Goal: Transaction & Acquisition: Purchase product/service

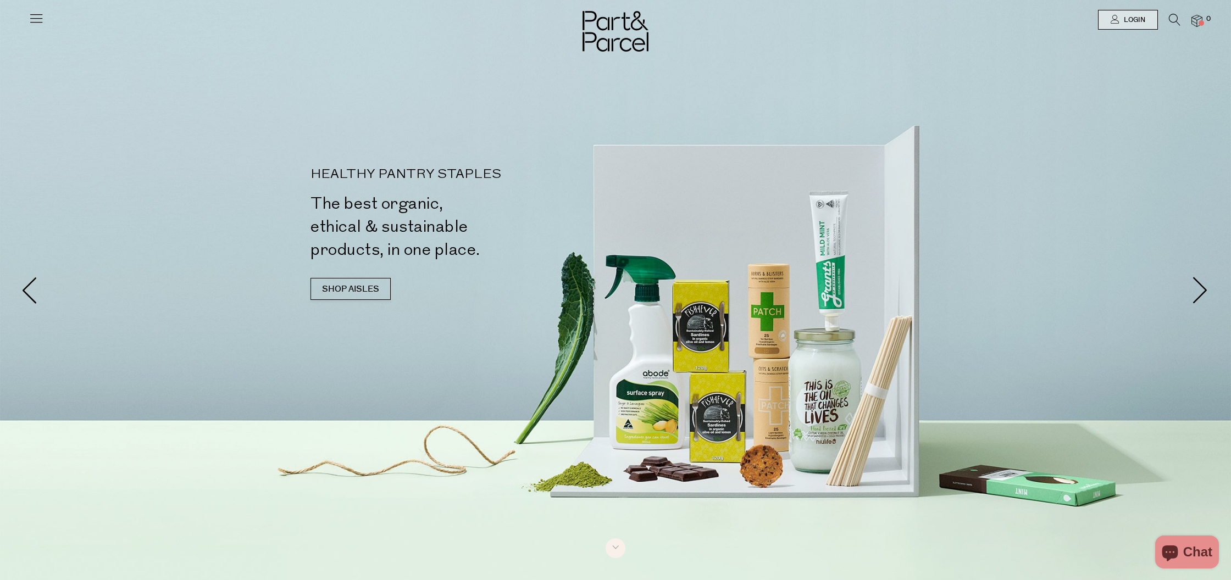
click at [1176, 25] on icon at bounding box center [1175, 20] width 12 height 12
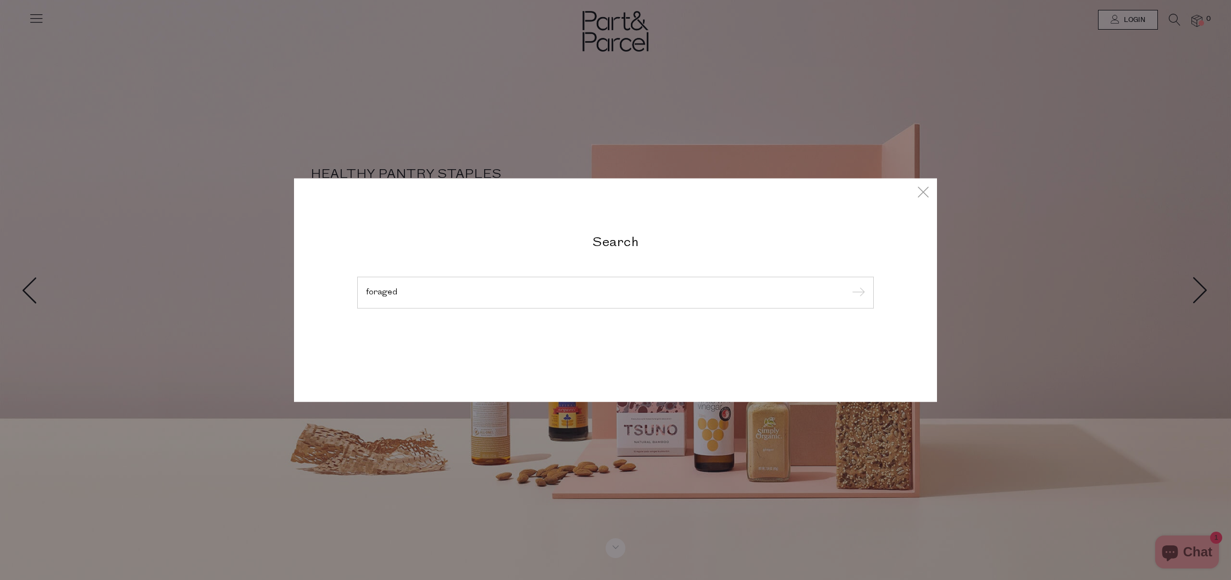
type input "foraged"
click at [857, 302] on input "submit" at bounding box center [856, 293] width 16 height 16
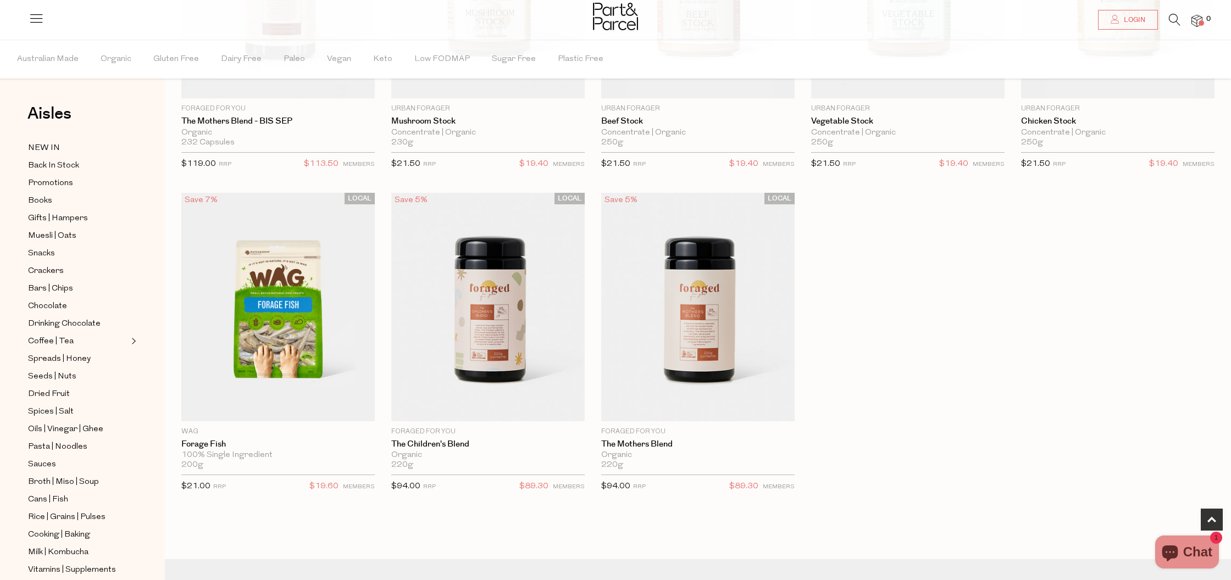
scroll to position [253, 0]
click at [714, 407] on span "Add To Parcel" at bounding box center [698, 409] width 68 height 12
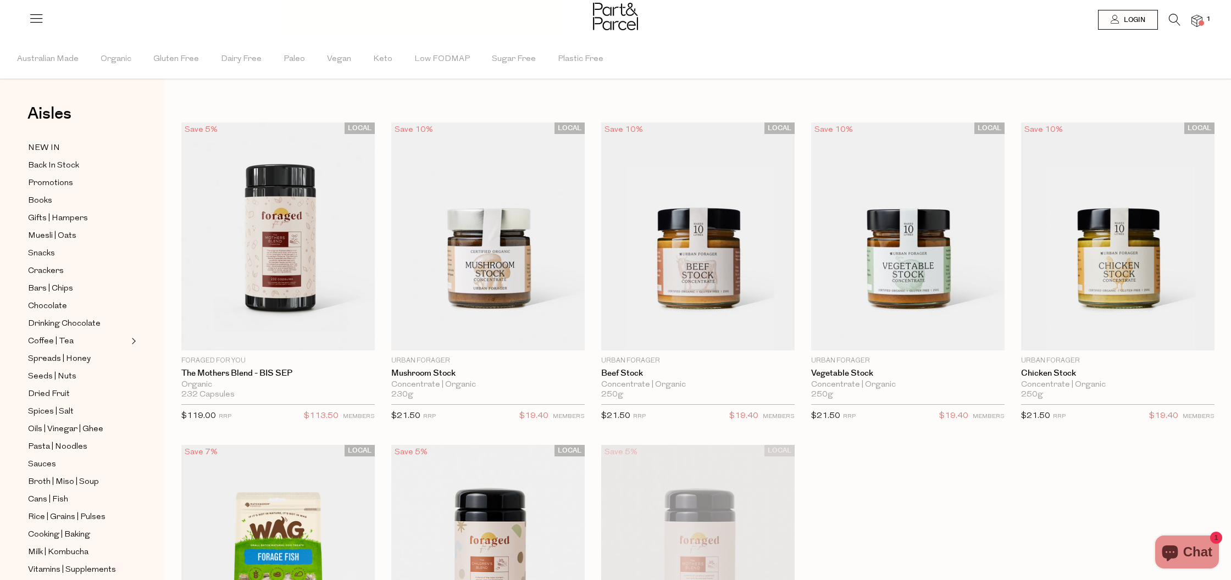
scroll to position [0, 0]
click at [1174, 19] on icon at bounding box center [1175, 20] width 12 height 12
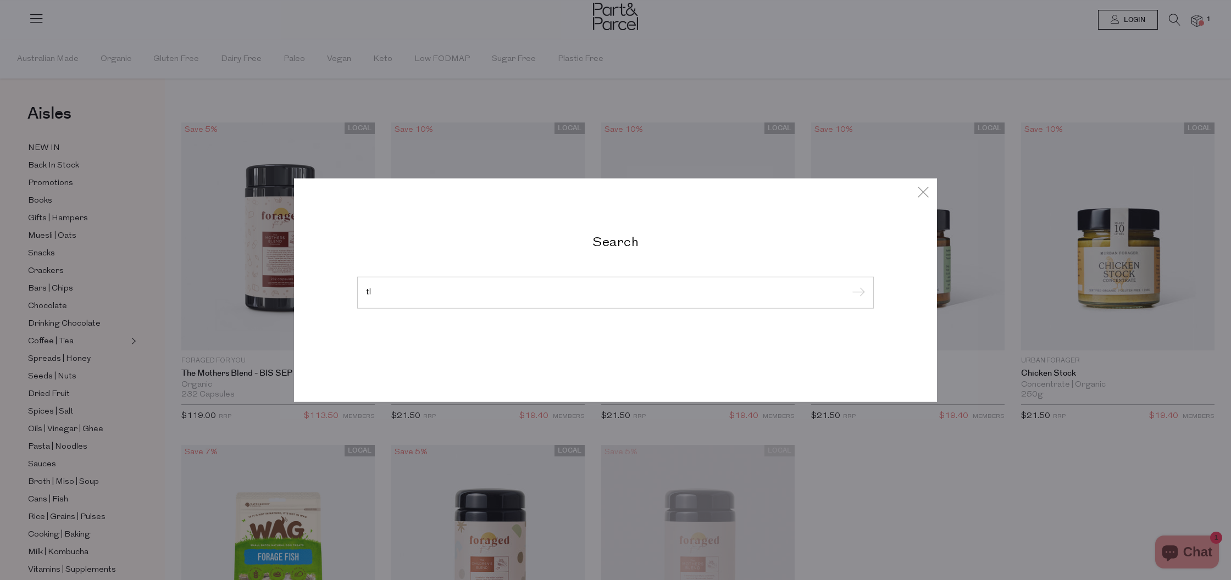
type input "t"
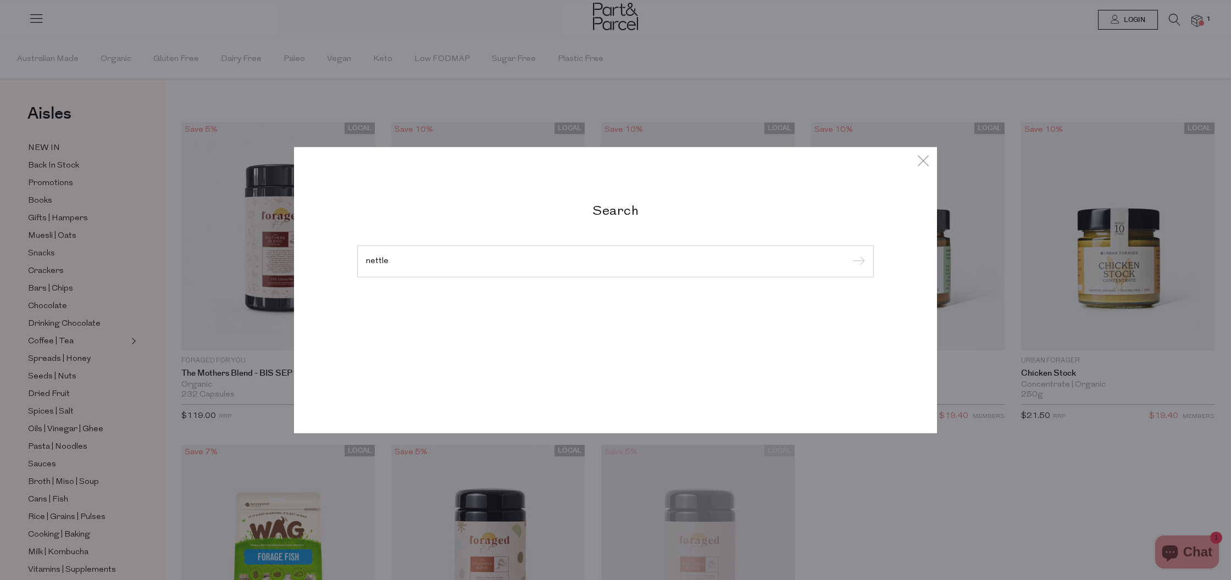
type input "nettle"
click at [857, 262] on input "submit" at bounding box center [856, 262] width 16 height 16
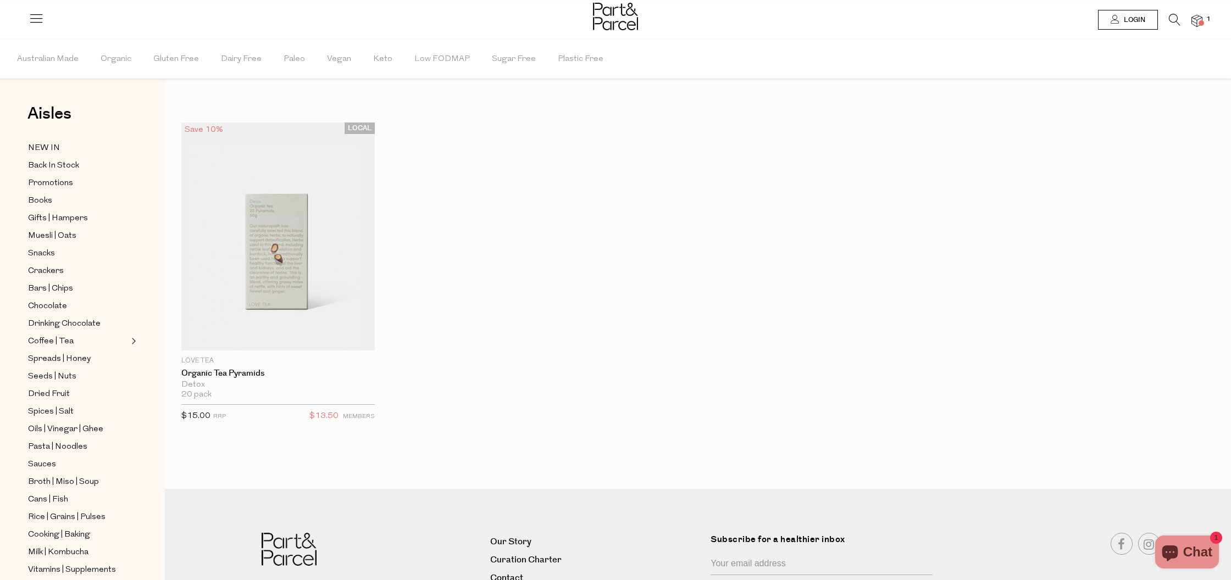
click at [1176, 23] on icon at bounding box center [1175, 20] width 12 height 12
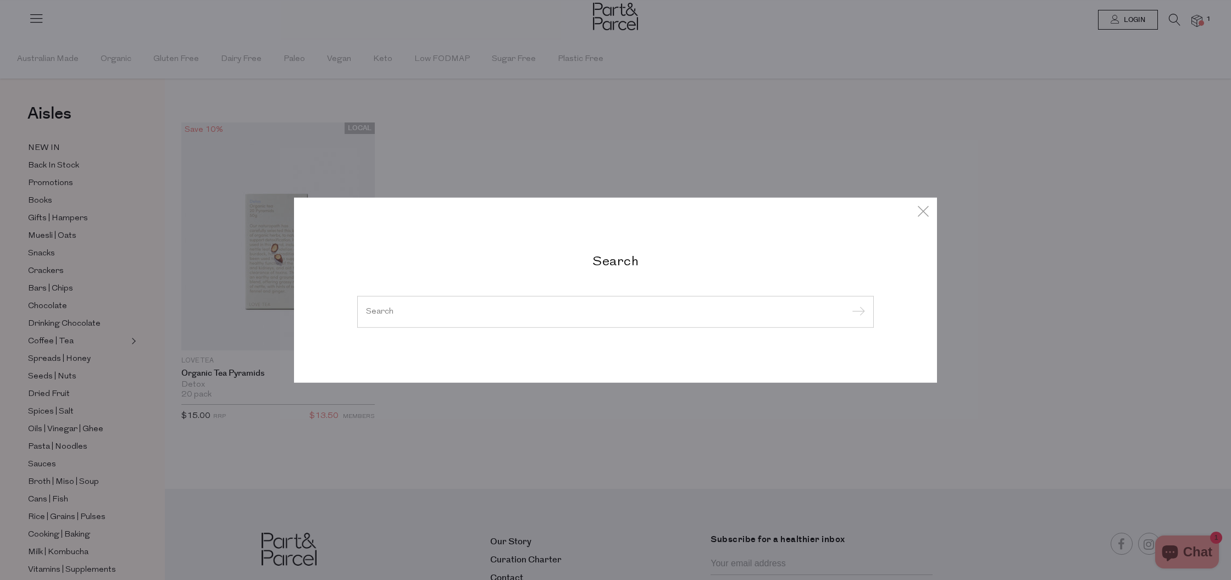
type input "h"
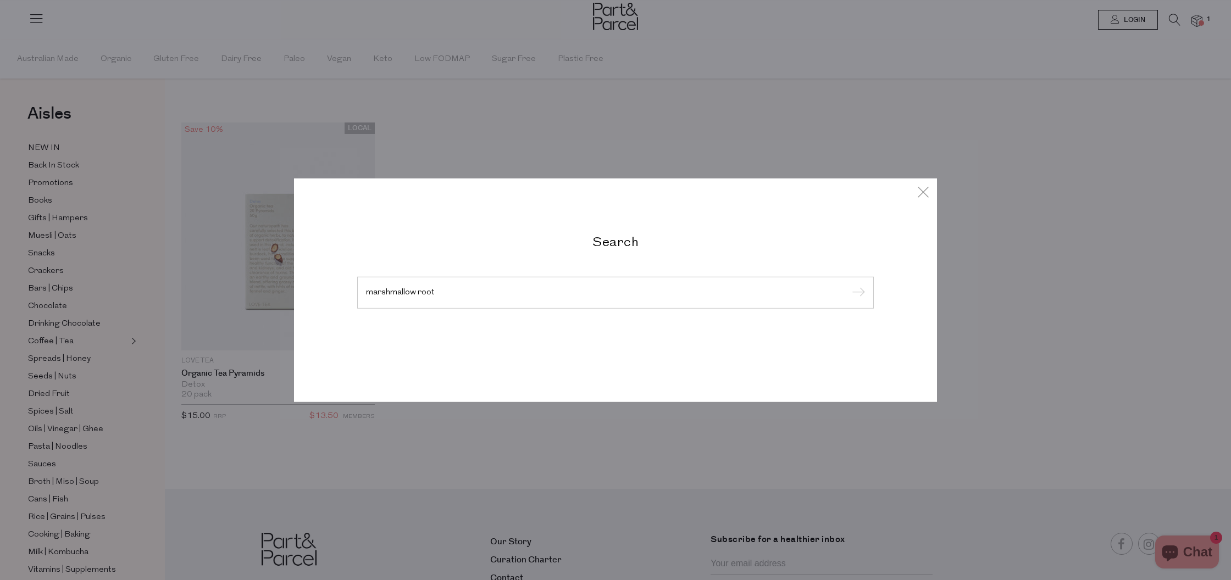
type input "marshmallow root"
click at [857, 293] on input "submit" at bounding box center [856, 293] width 16 height 16
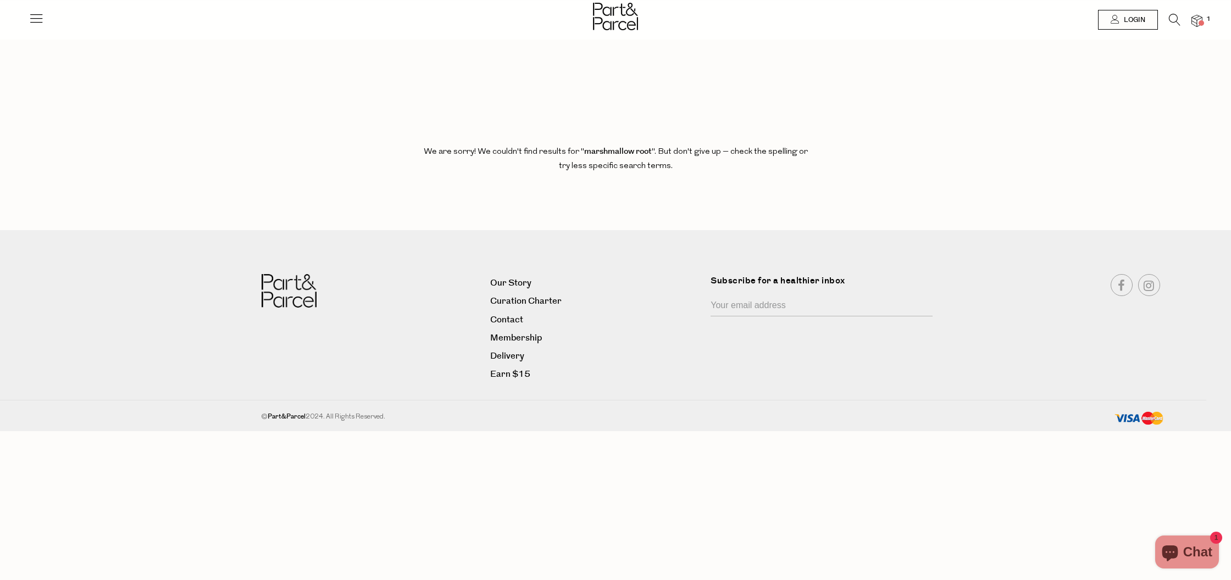
click at [1177, 19] on icon at bounding box center [1175, 20] width 12 height 12
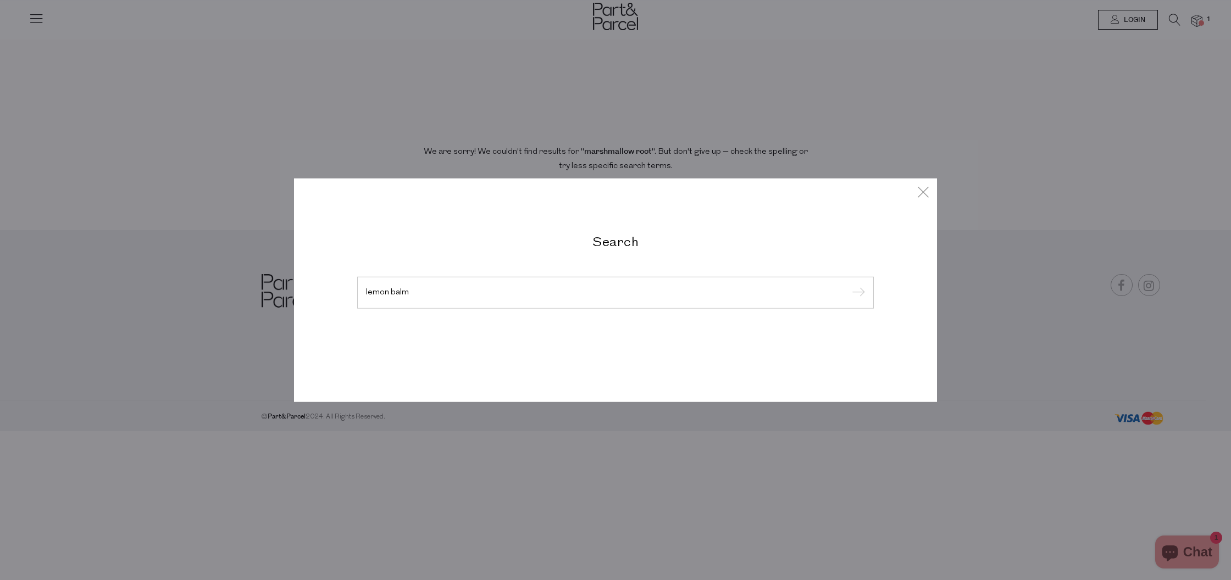
type input "lemon balm"
click at [857, 293] on input "submit" at bounding box center [856, 293] width 16 height 16
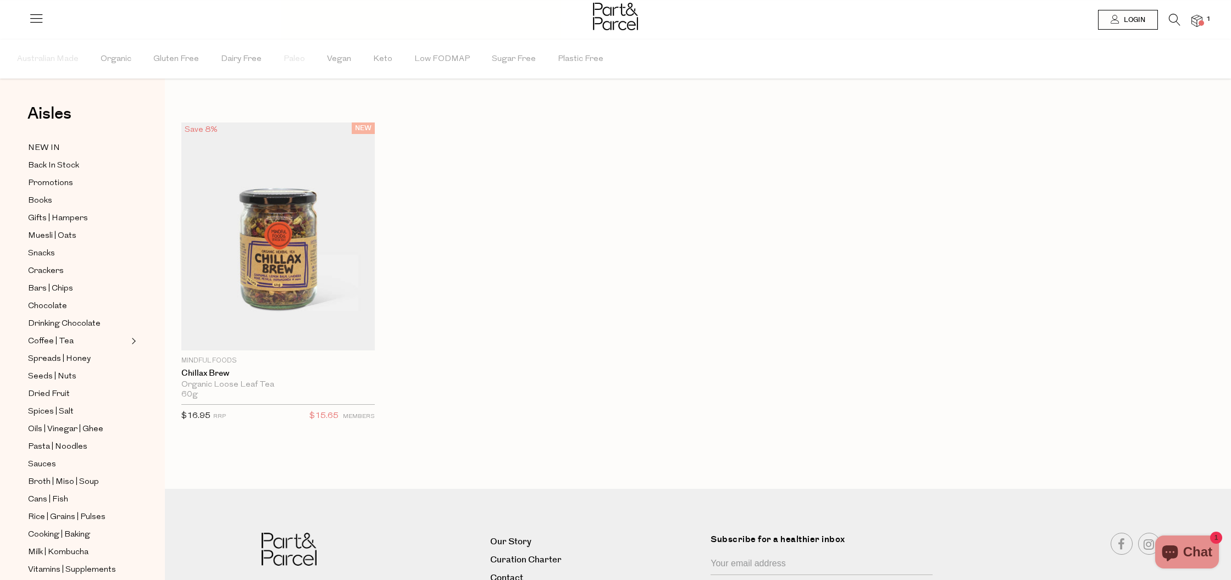
click at [1164, 18] on li at bounding box center [1169, 22] width 23 height 17
click at [1171, 19] on icon at bounding box center [1175, 20] width 12 height 12
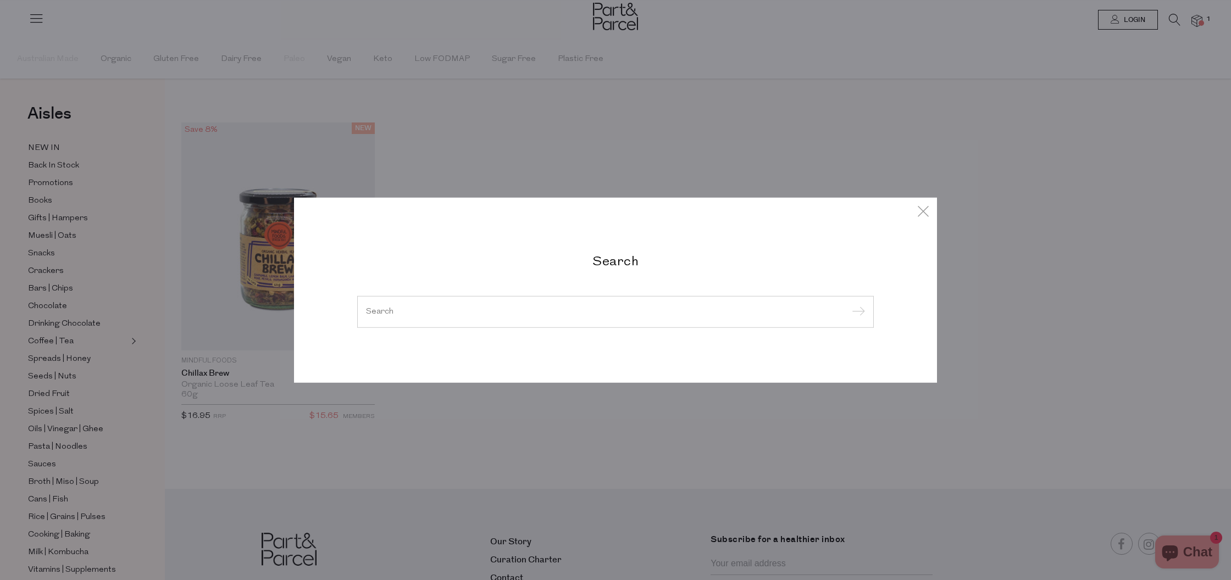
click at [498, 308] on input "search" at bounding box center [615, 312] width 499 height 8
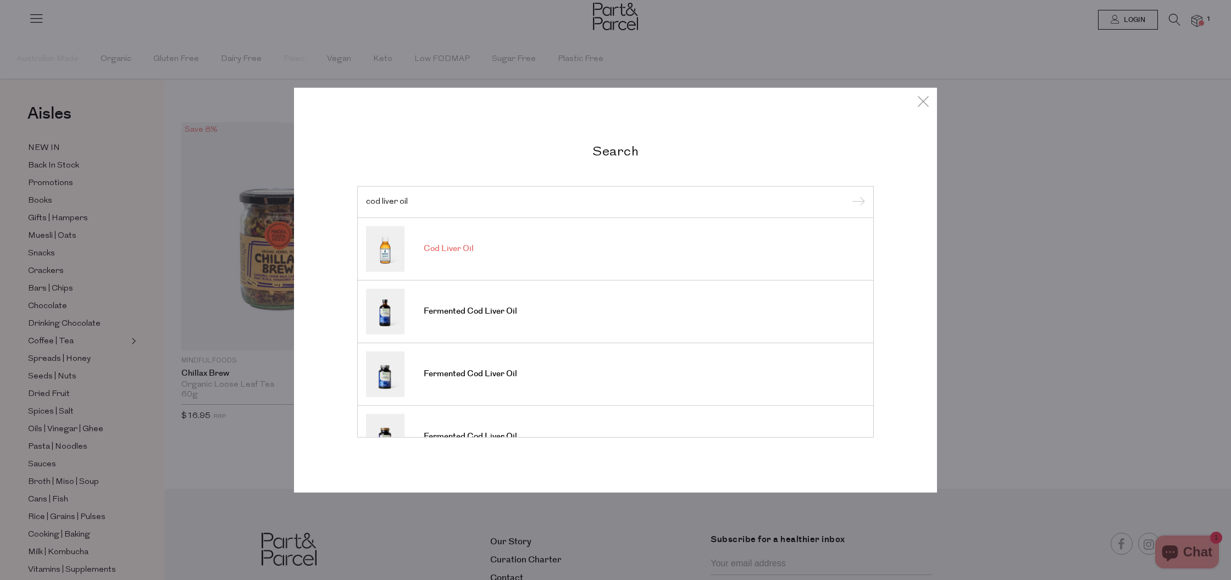
type input "cod liver oil"
click at [446, 251] on span "Cod Liver Oil" at bounding box center [449, 248] width 50 height 11
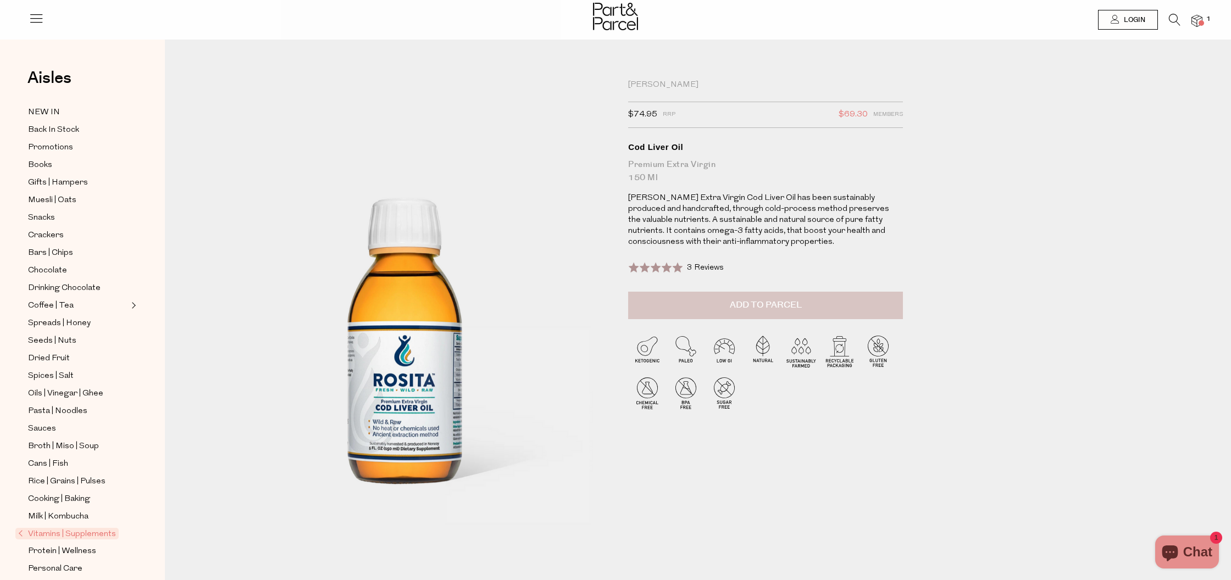
click at [822, 315] on button "Add to Parcel" at bounding box center [765, 305] width 275 height 27
